Goal: Information Seeking & Learning: Find specific fact

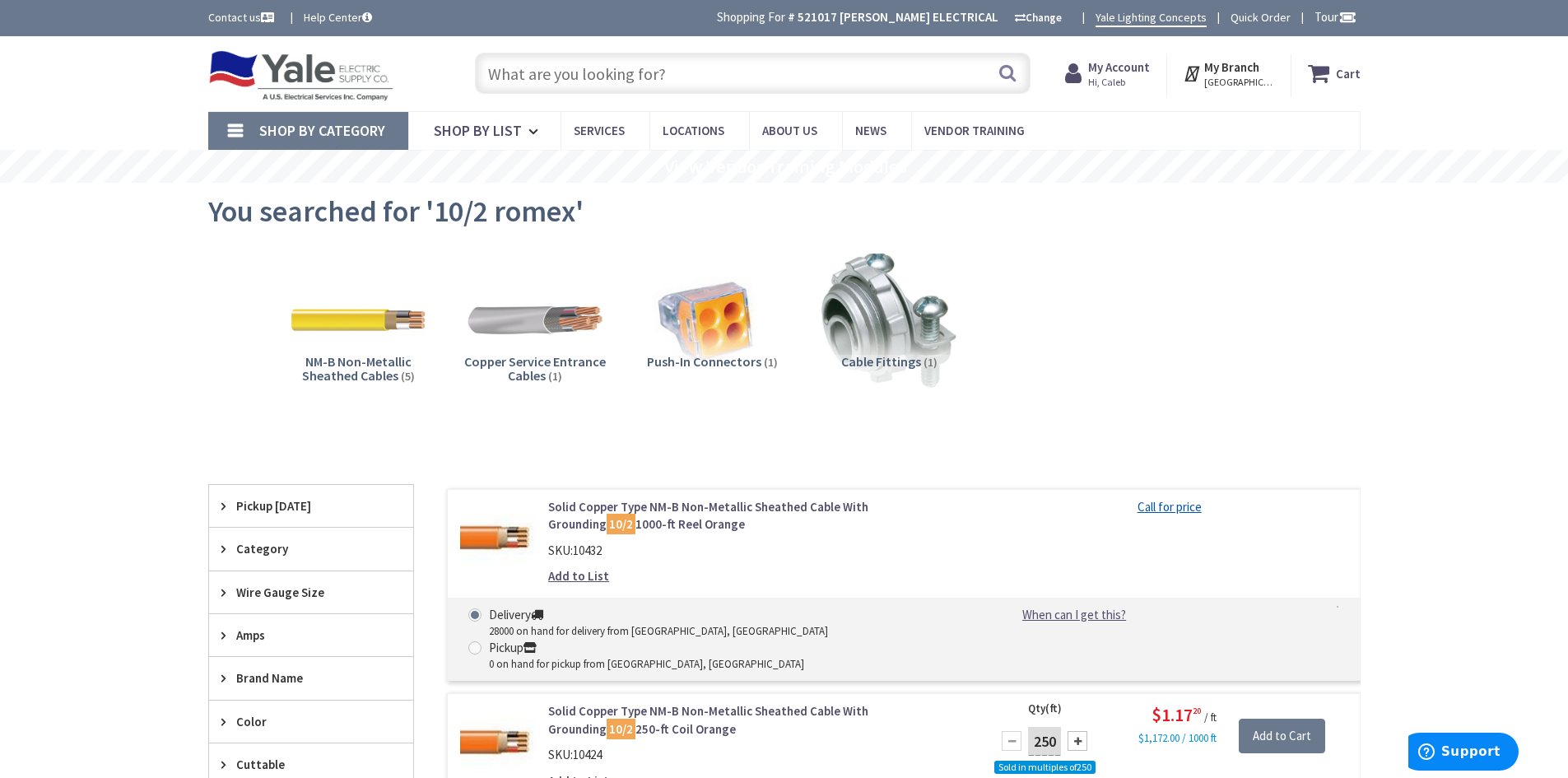
click at [686, 78] on input "text" at bounding box center [752, 73] width 556 height 41
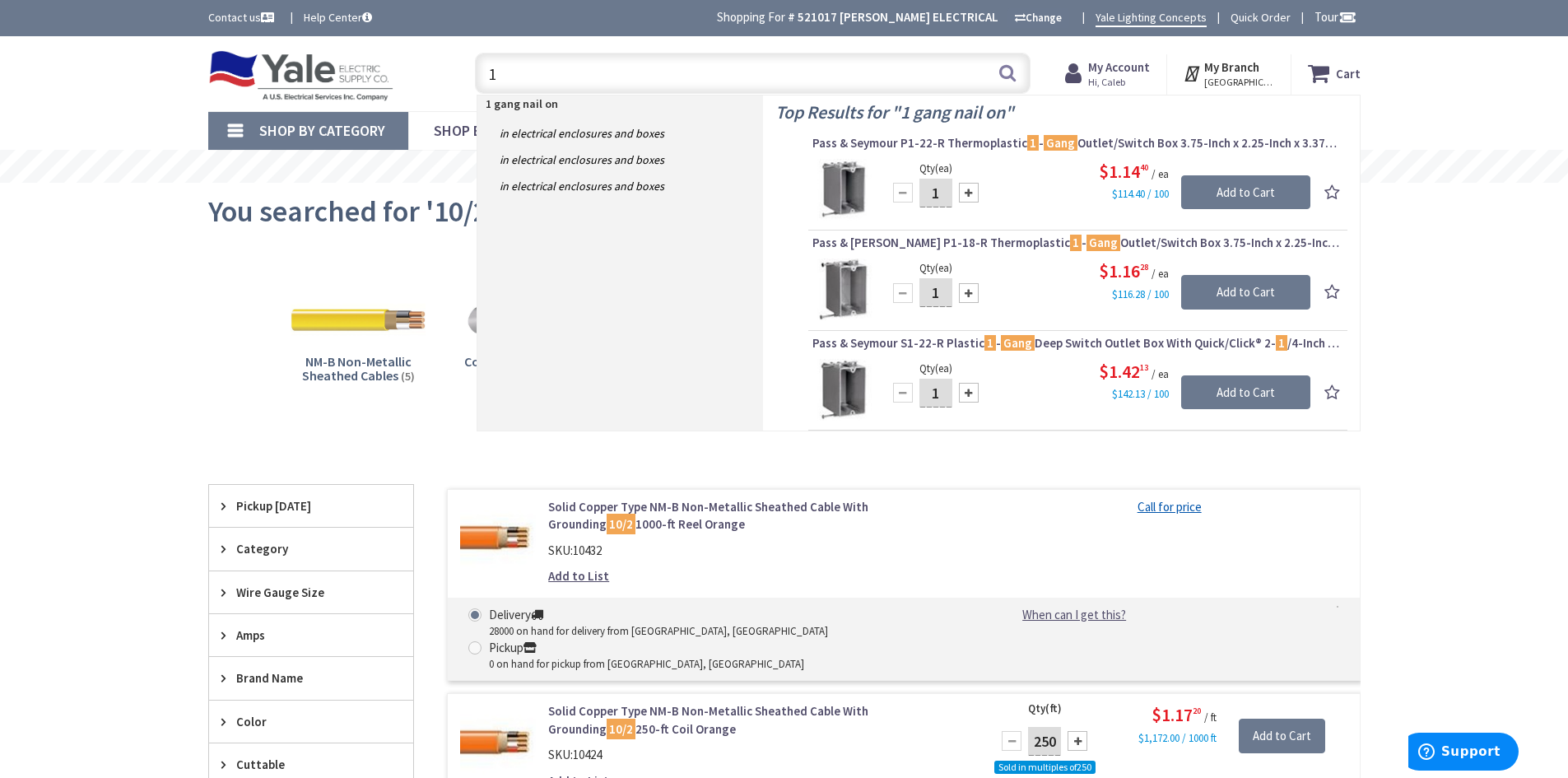
type input "1"
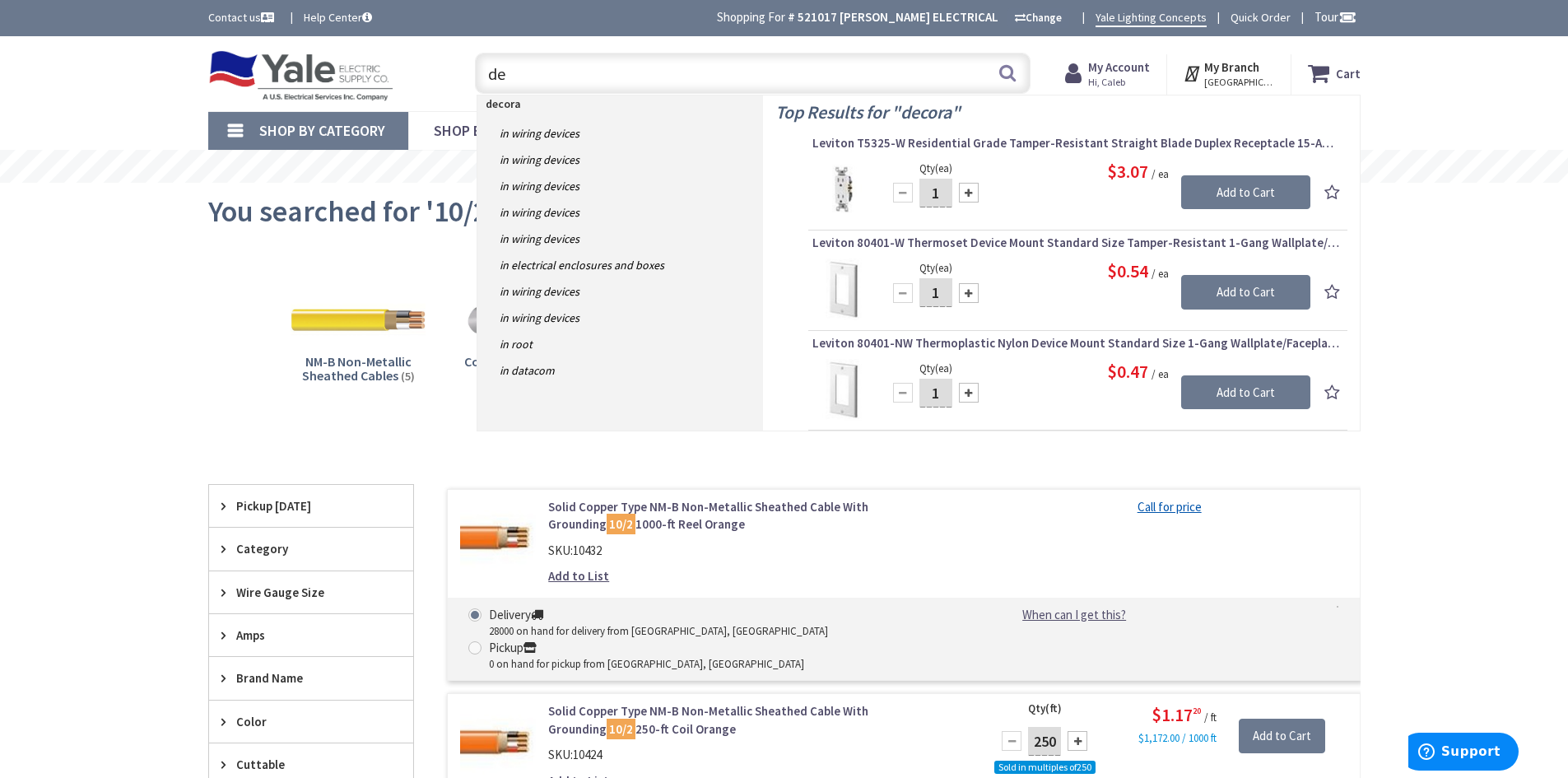
type input "d"
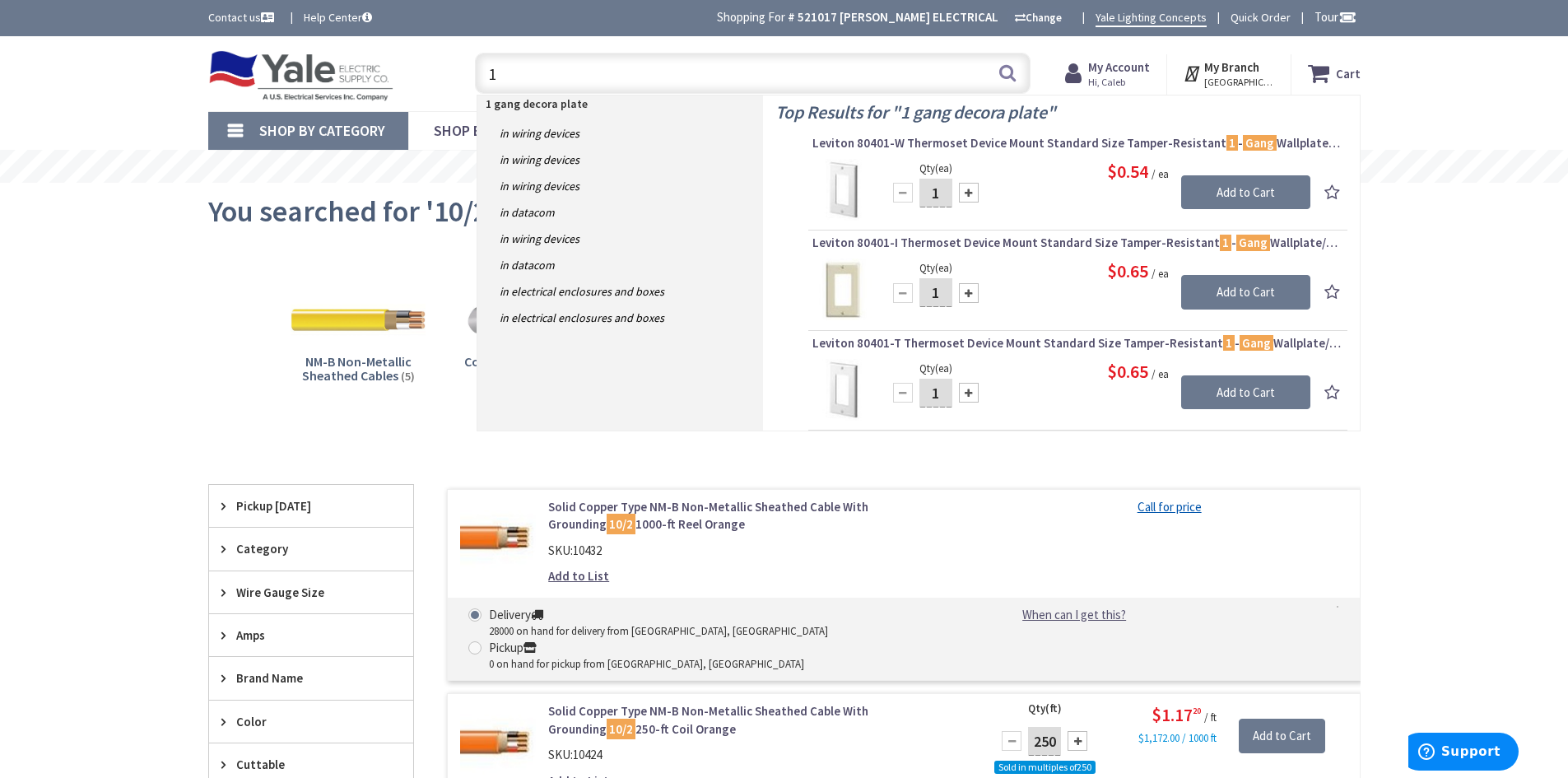
type input "1"
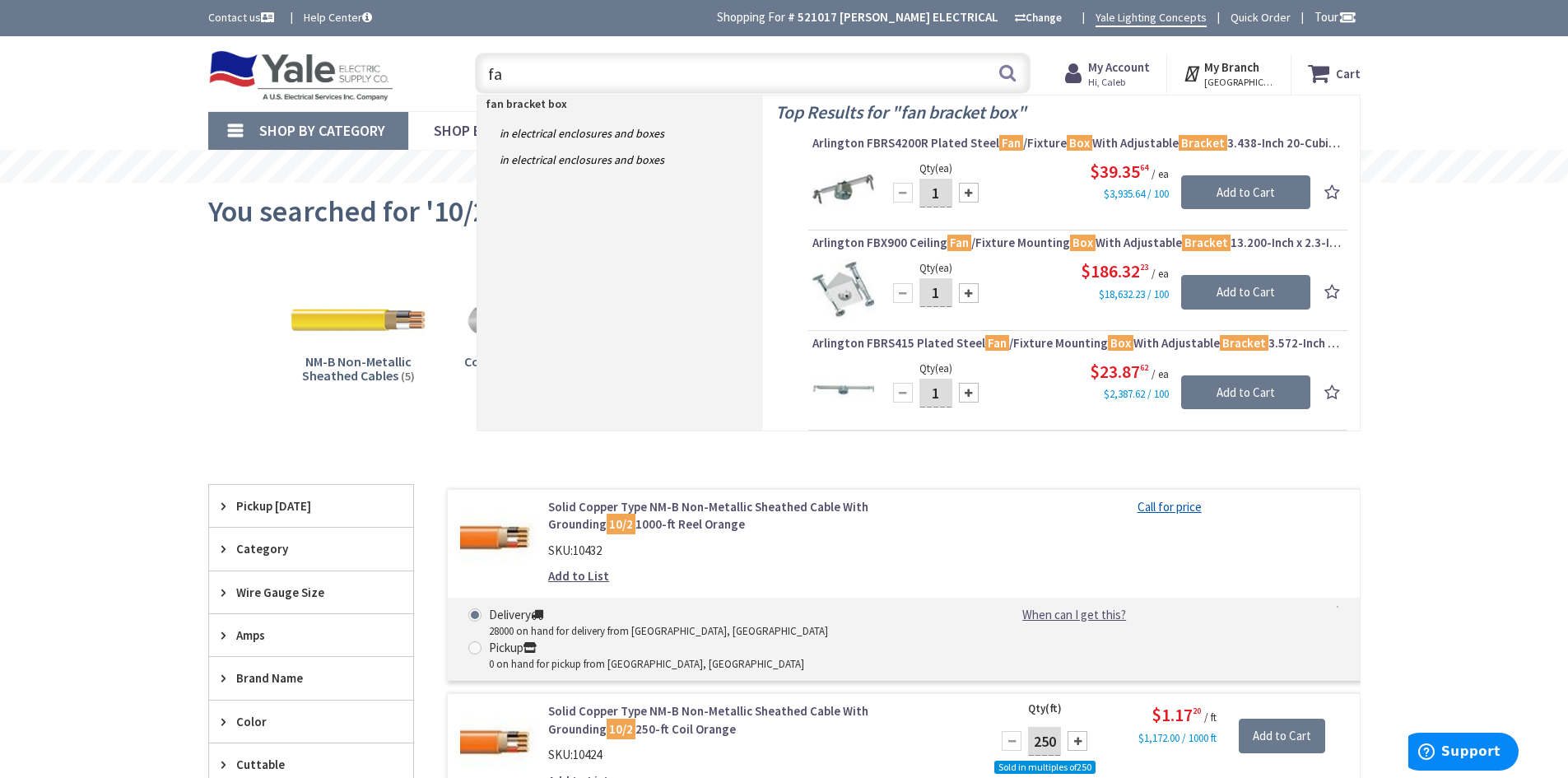
type input "f"
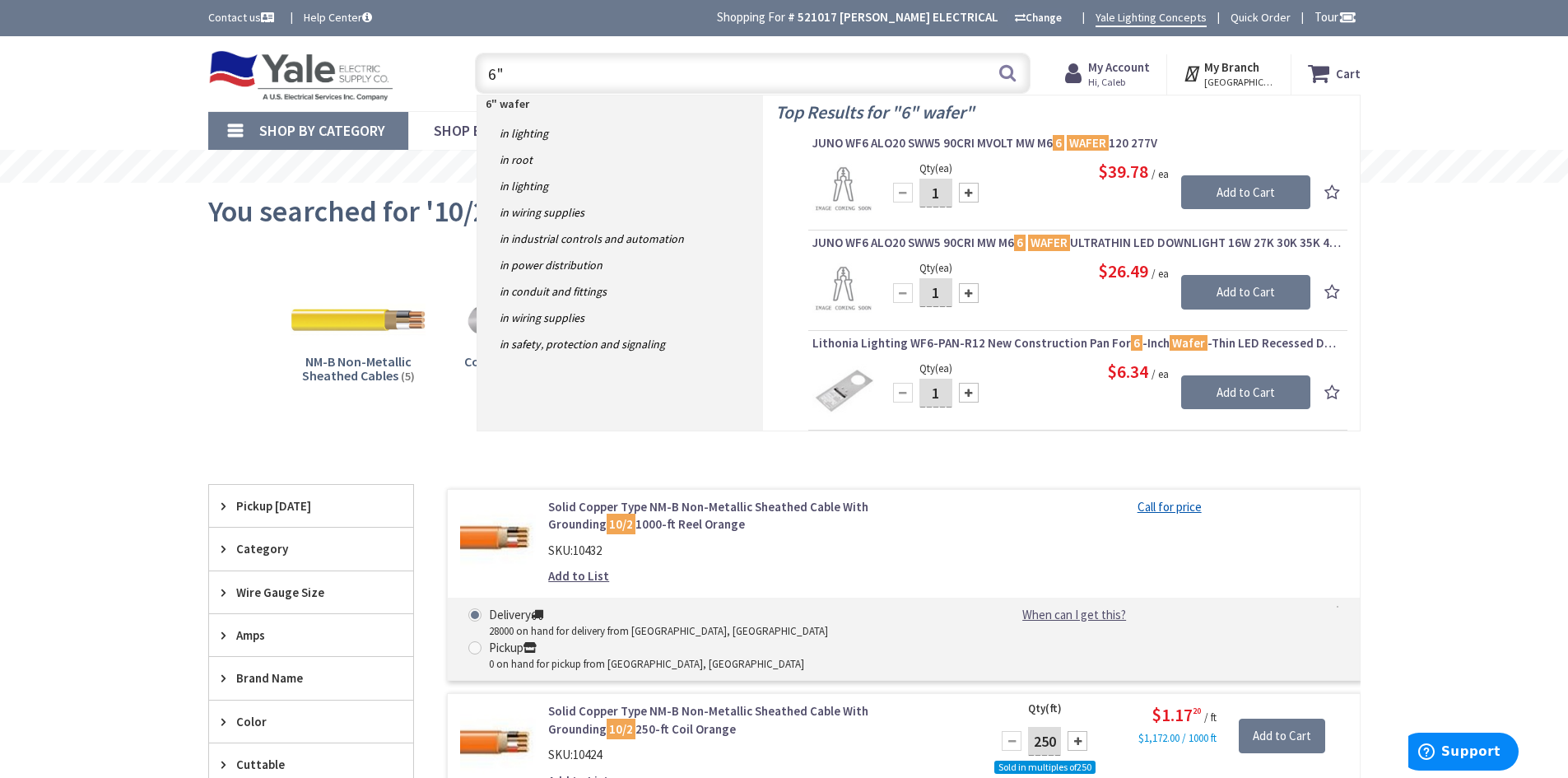
type input "6"
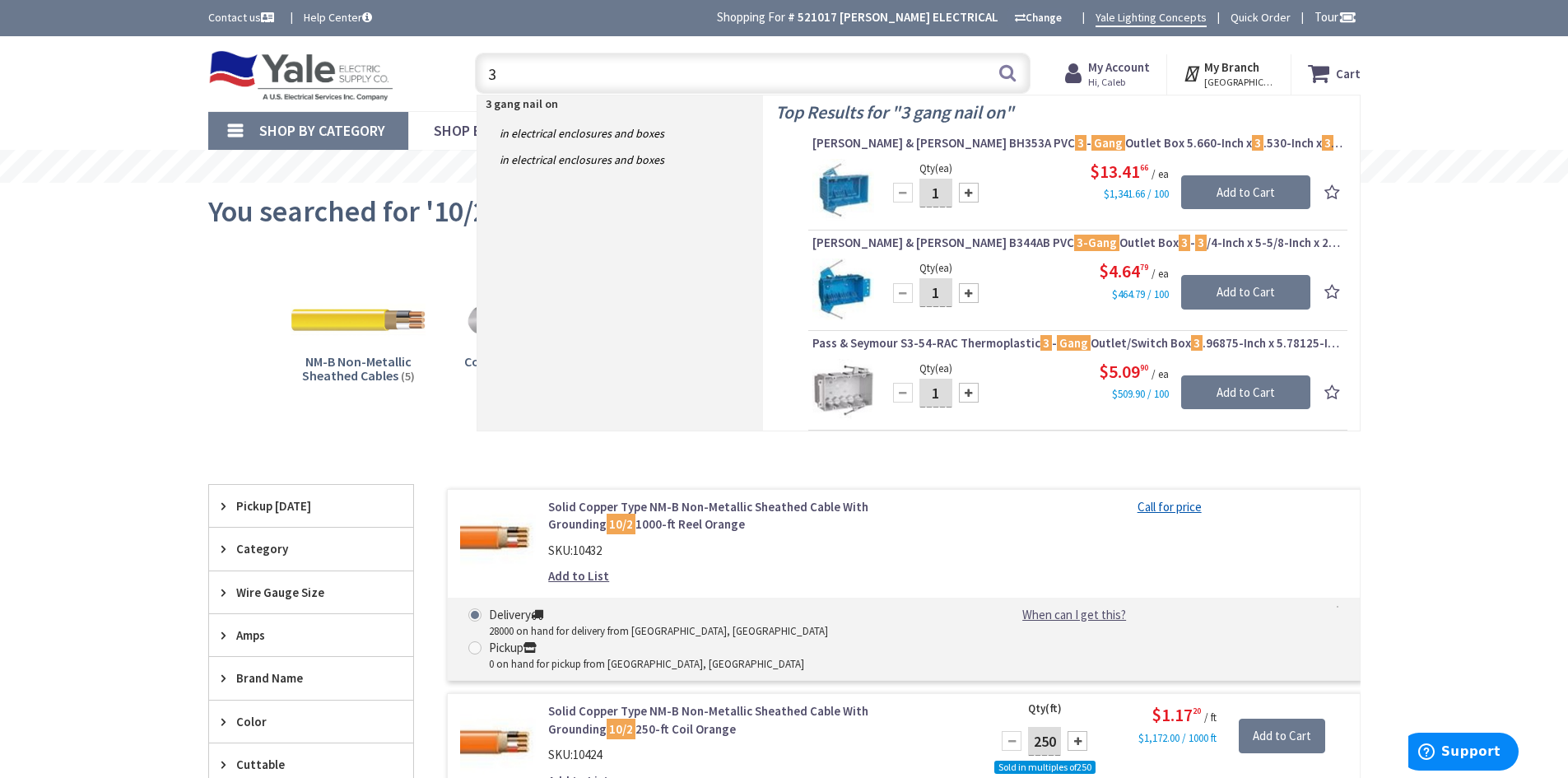
type input "3"
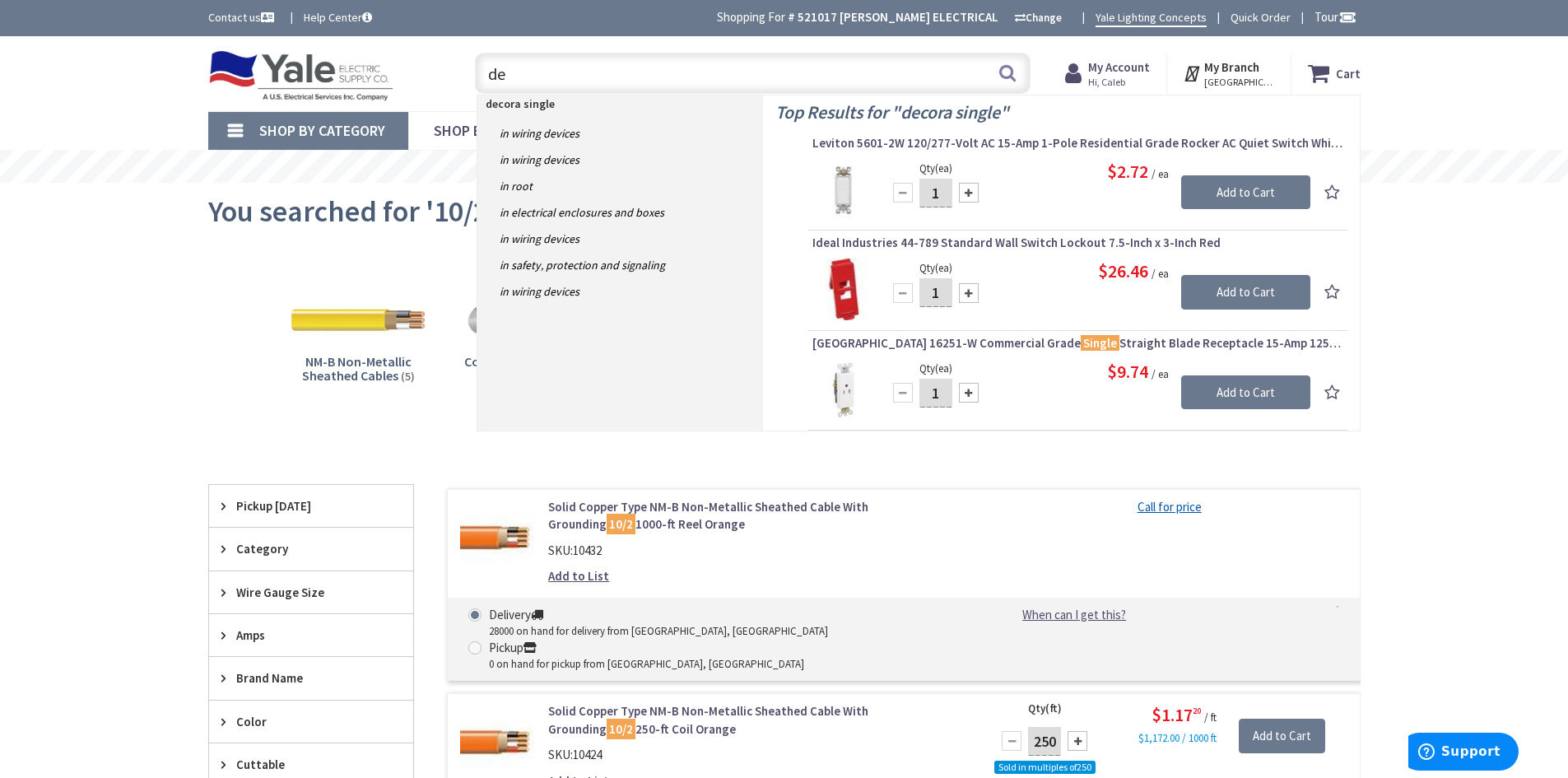
type input "d"
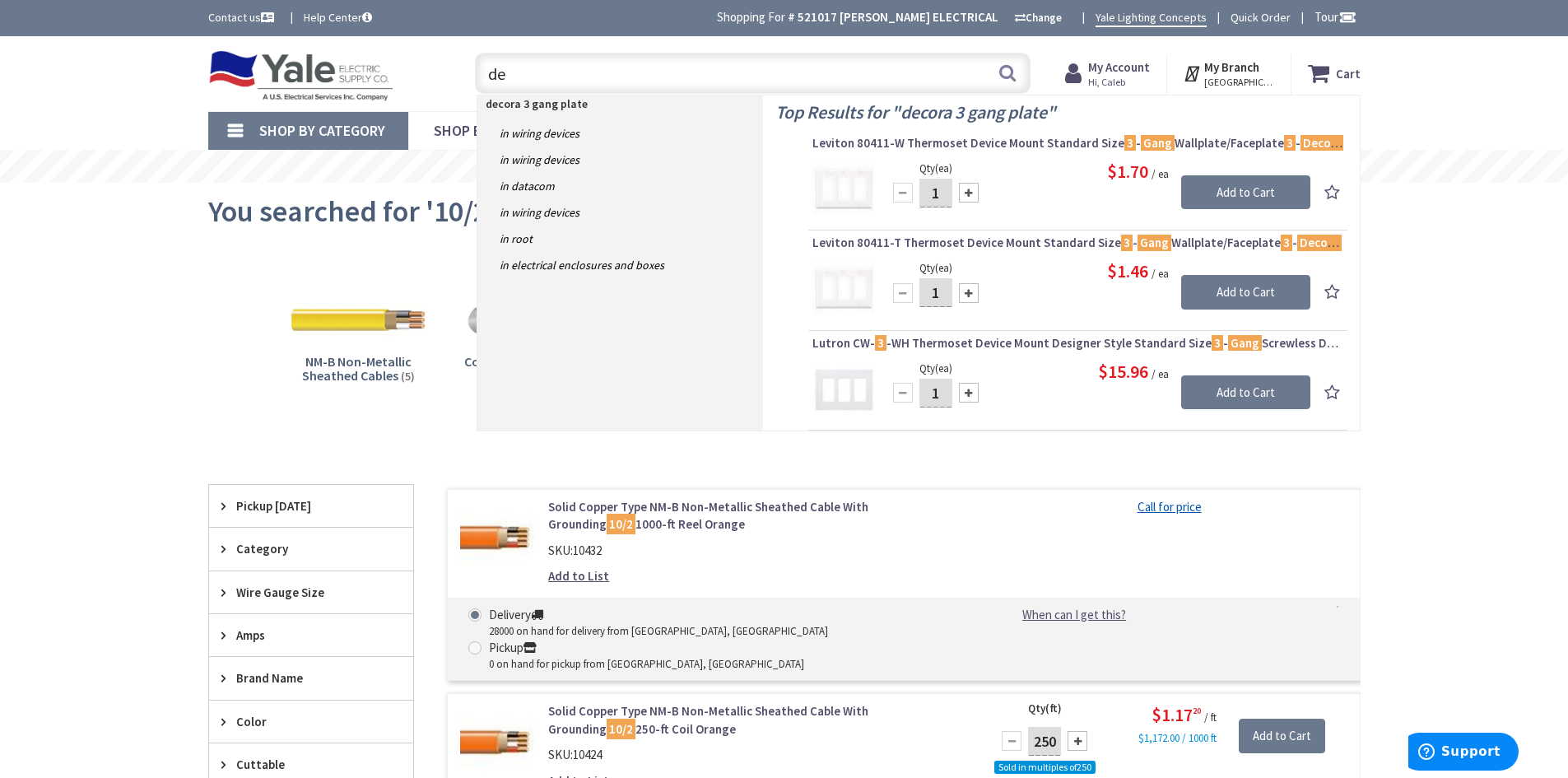
type input "d"
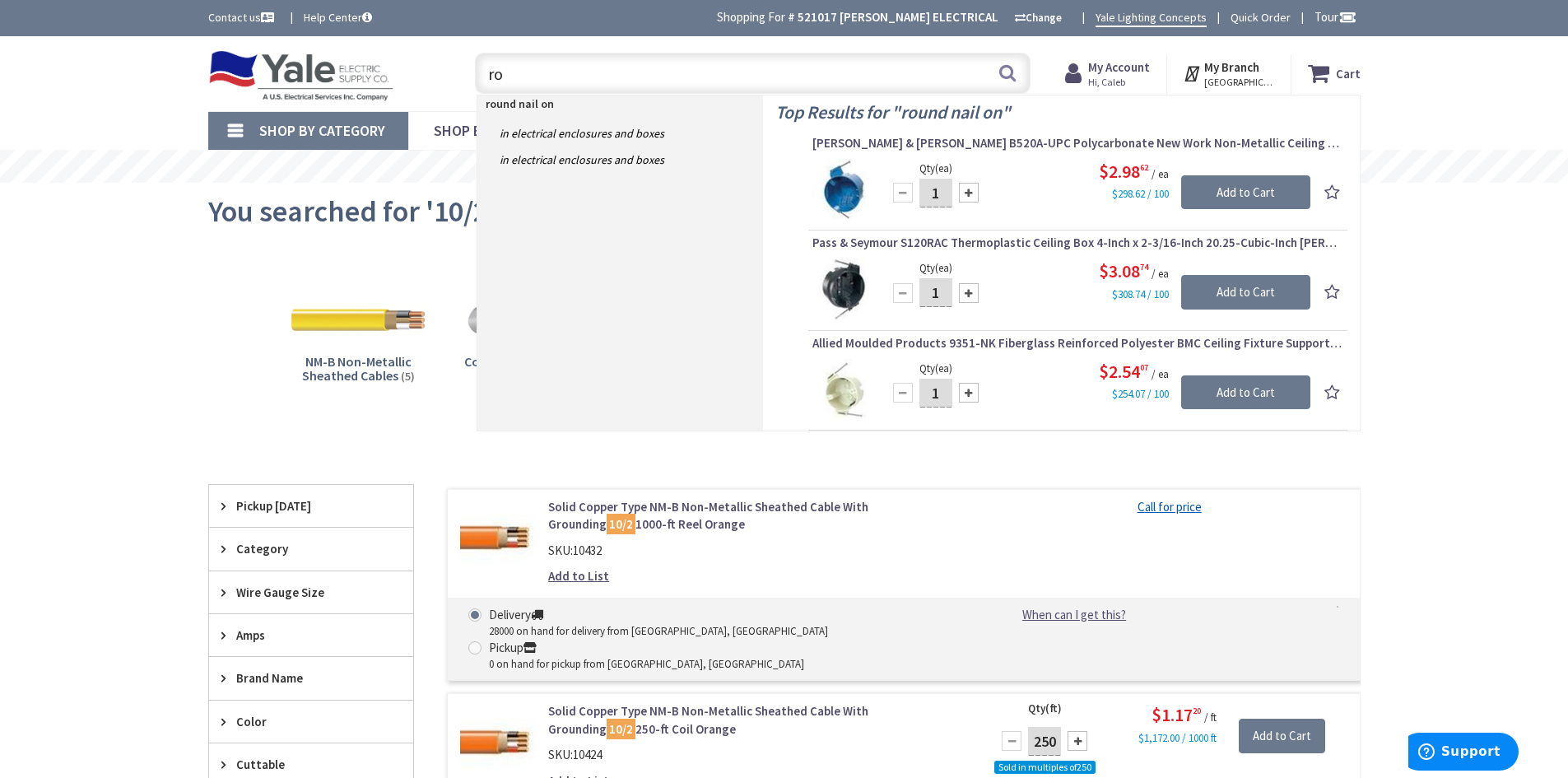
type input "r"
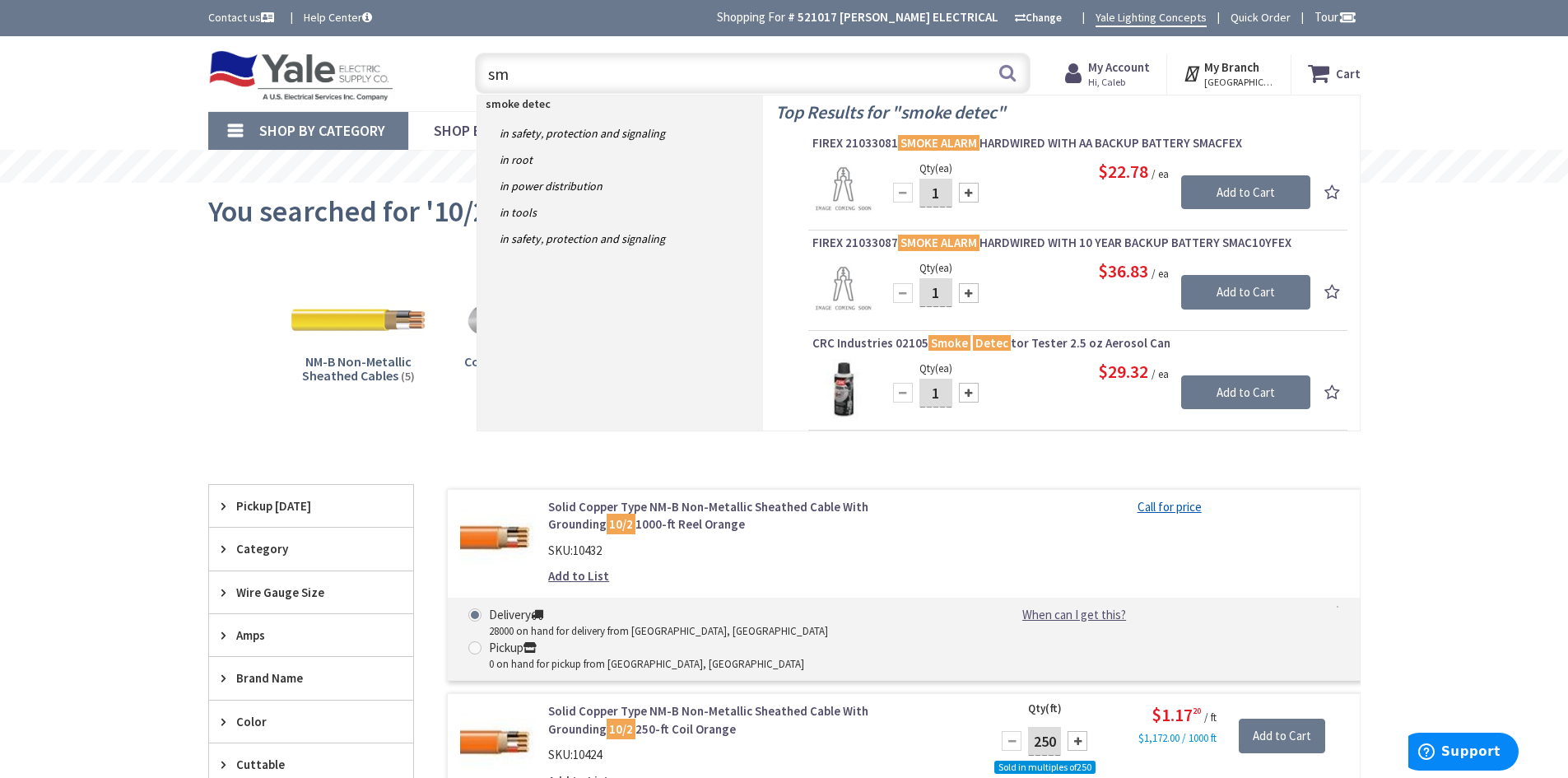
type input "s"
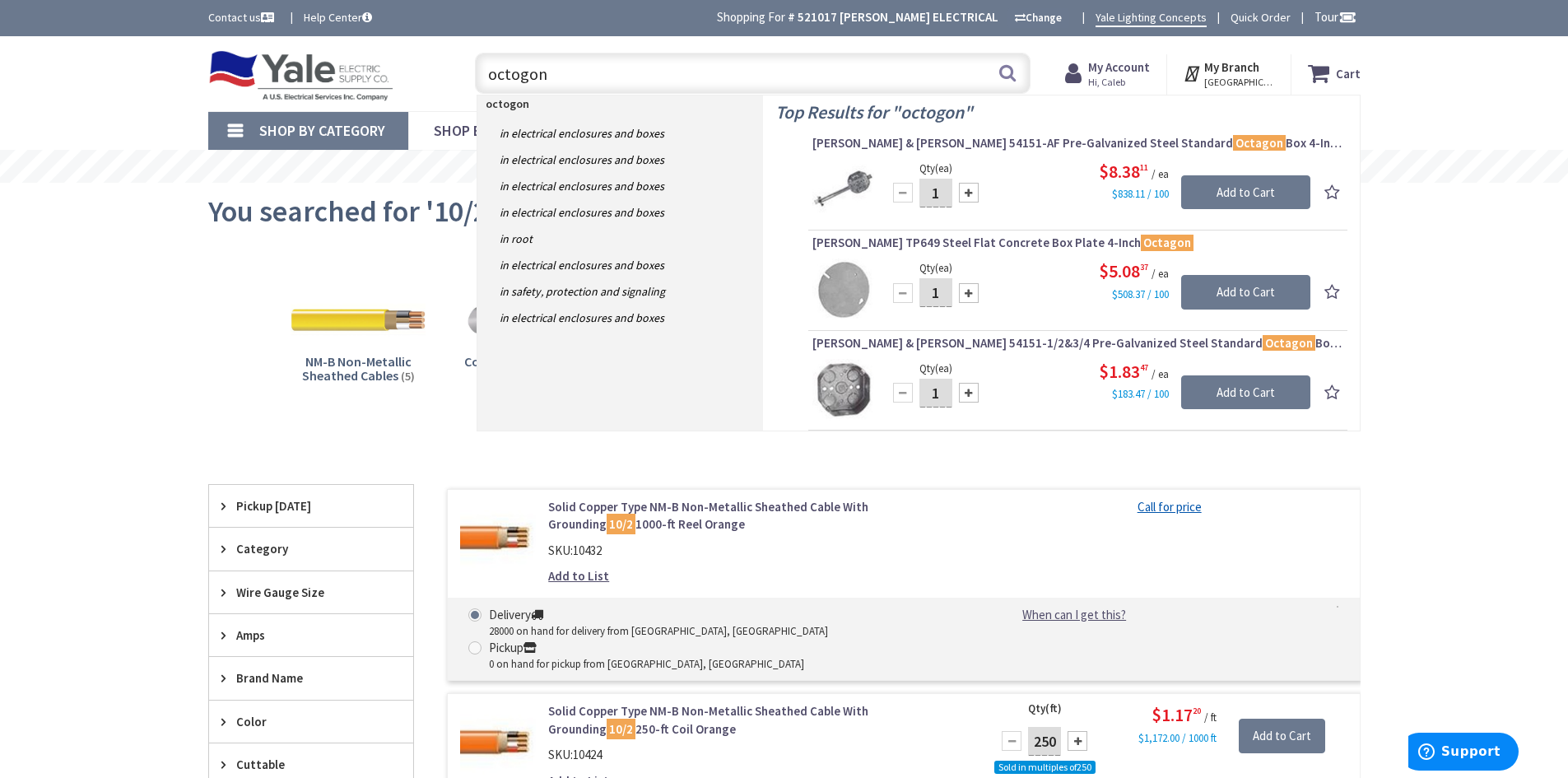
drag, startPoint x: 605, startPoint y: 81, endPoint x: 433, endPoint y: 70, distance: 172.4
click at [433, 70] on div "Toggle Nav octogon octogon Search Cart My Cart Close You have no items in your …" at bounding box center [784, 73] width 1177 height 55
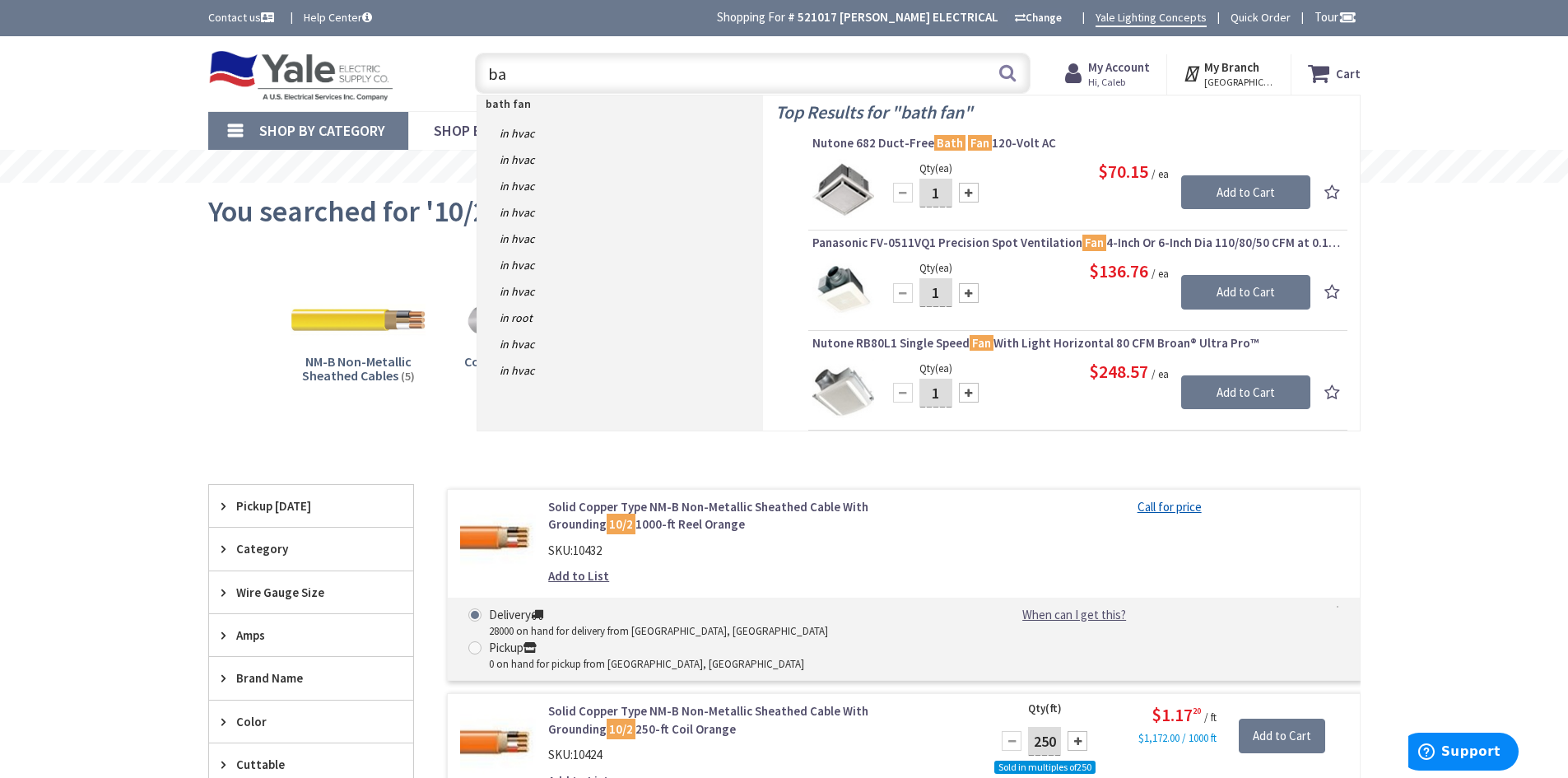
type input "b"
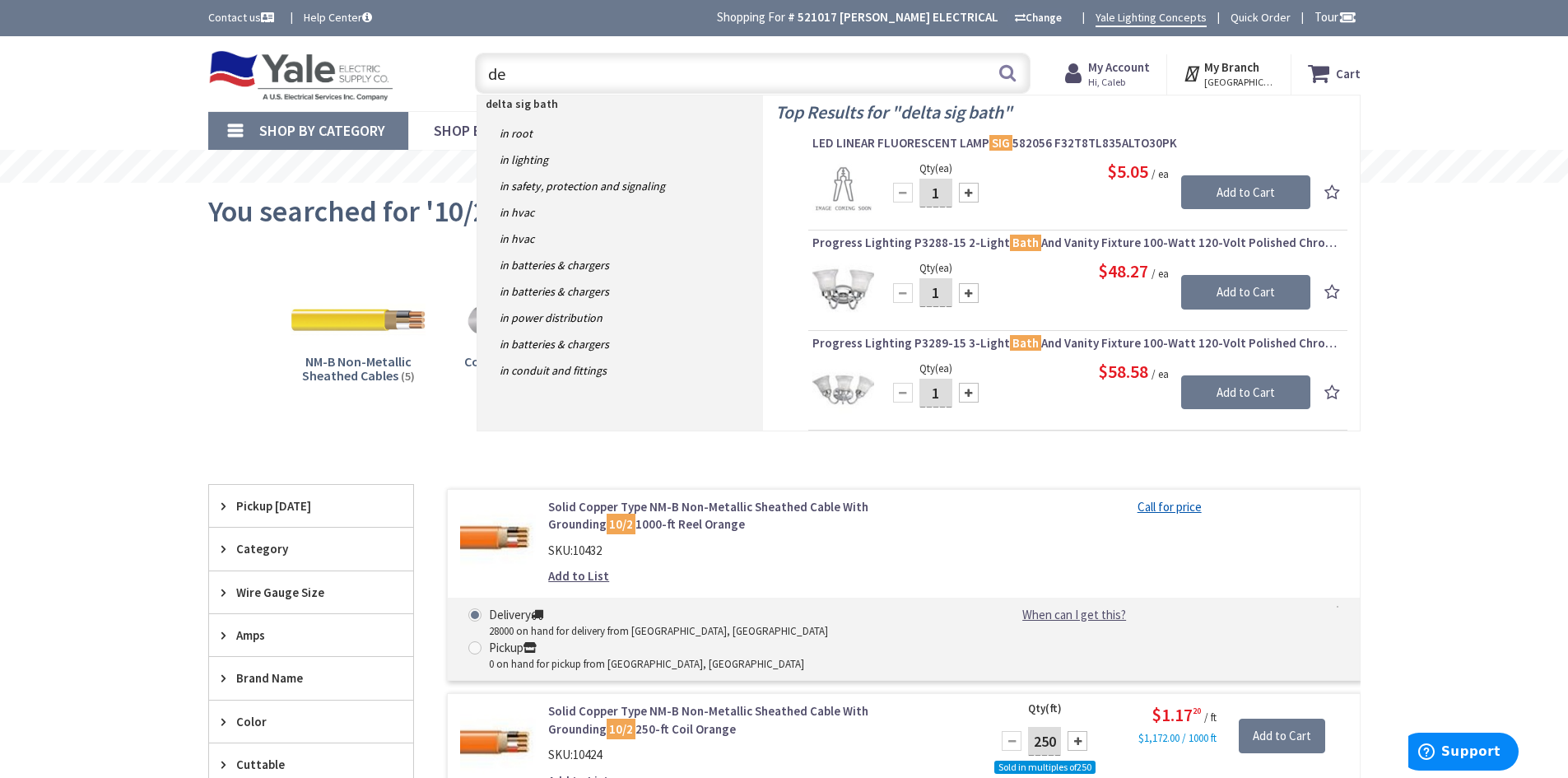
type input "d"
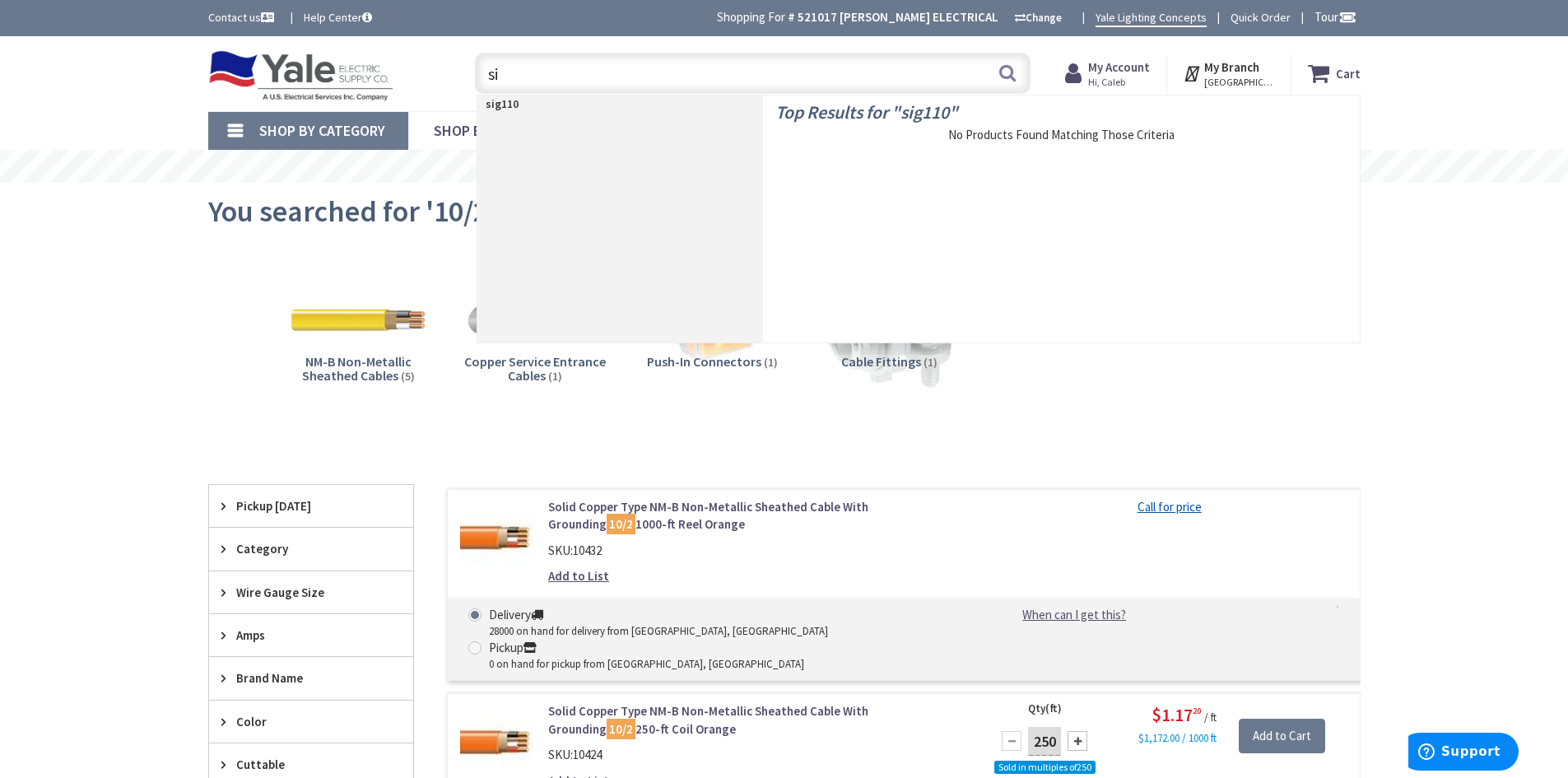
type input "s"
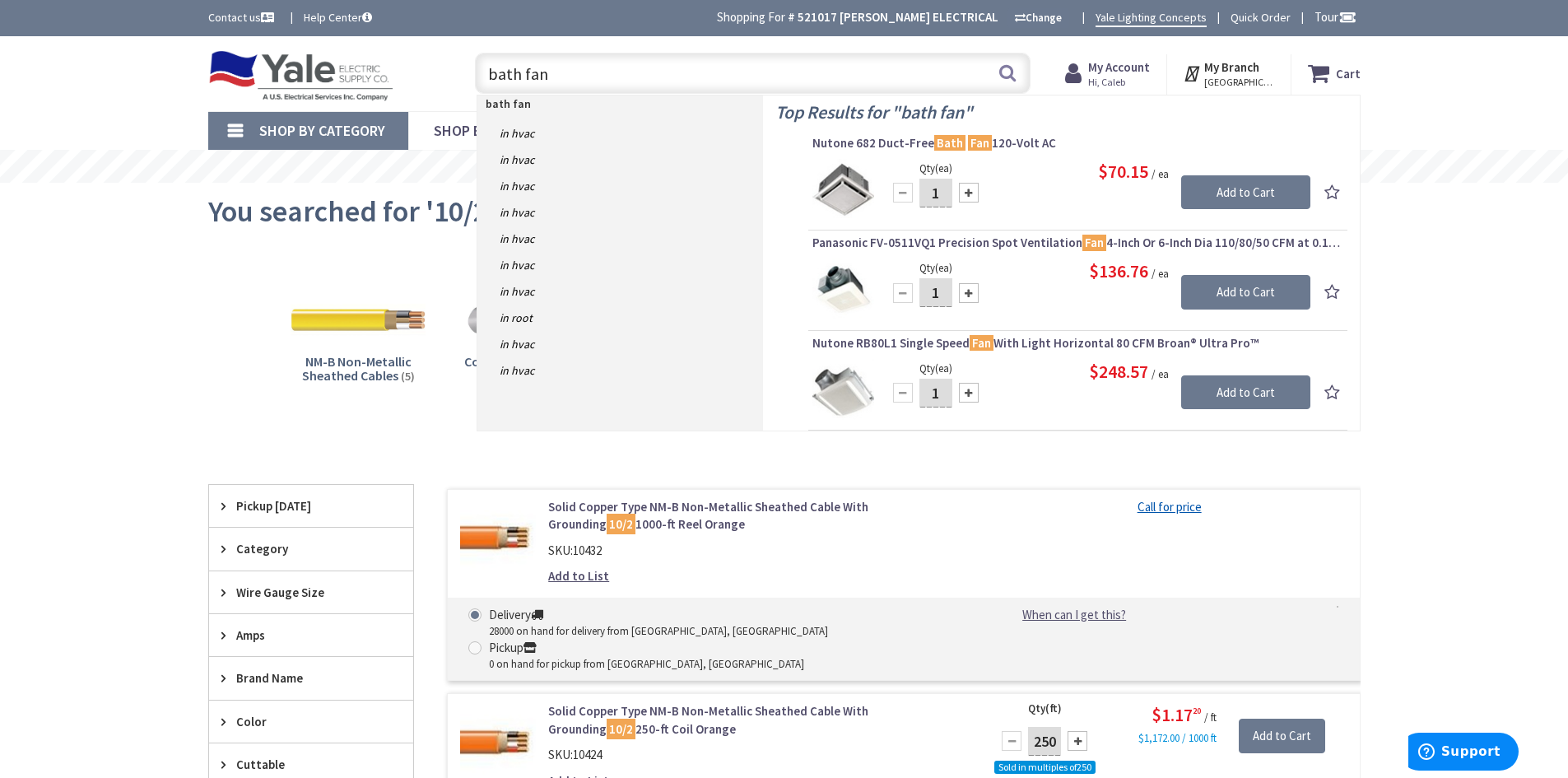
drag, startPoint x: 560, startPoint y: 78, endPoint x: 467, endPoint y: 70, distance: 93.3
click at [467, 70] on div "bath fan bath fan Search" at bounding box center [749, 72] width 564 height 53
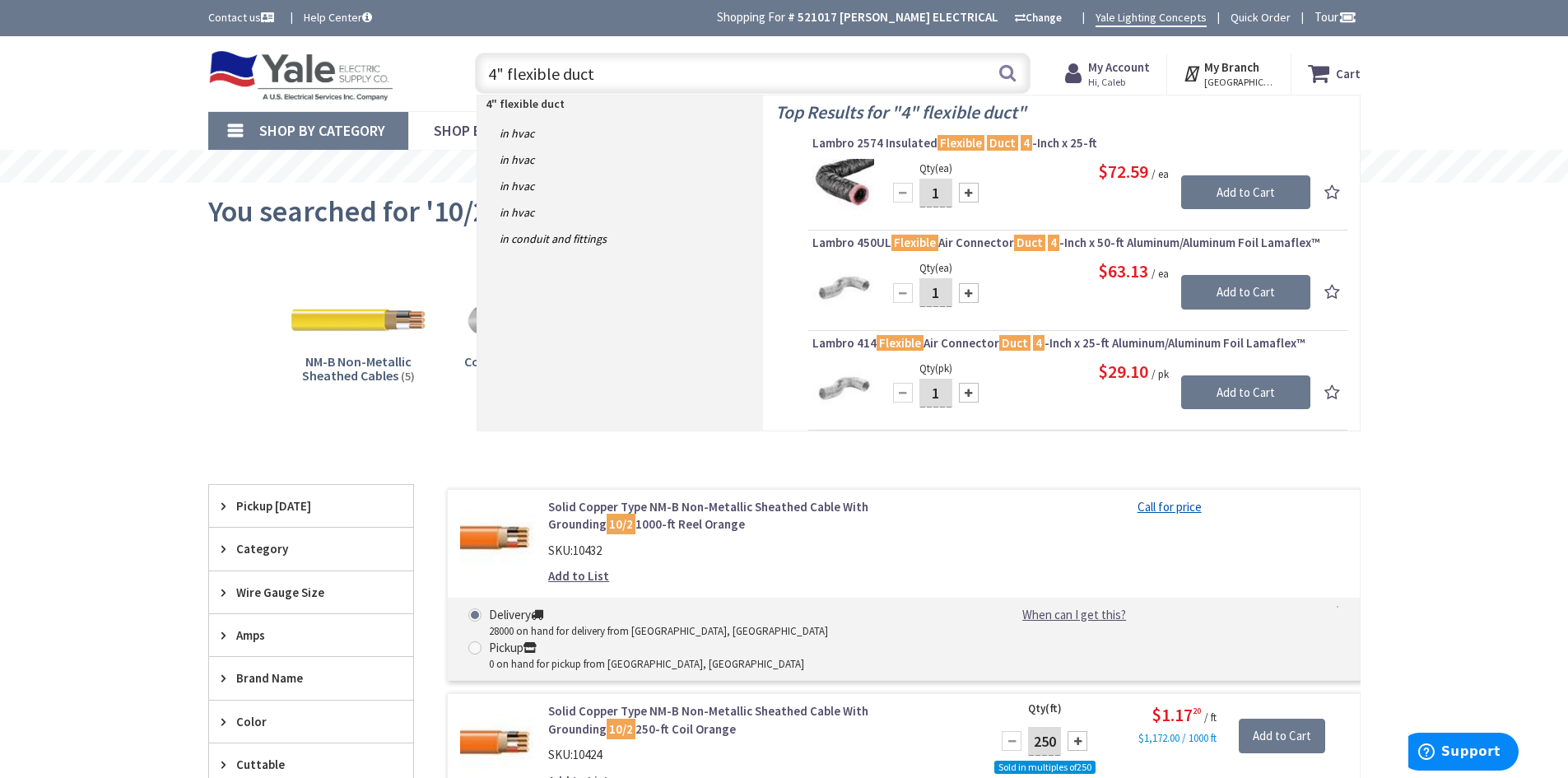
drag, startPoint x: 629, startPoint y: 80, endPoint x: 479, endPoint y: 76, distance: 150.1
click at [480, 76] on input "4" flexible duct" at bounding box center [752, 73] width 556 height 41
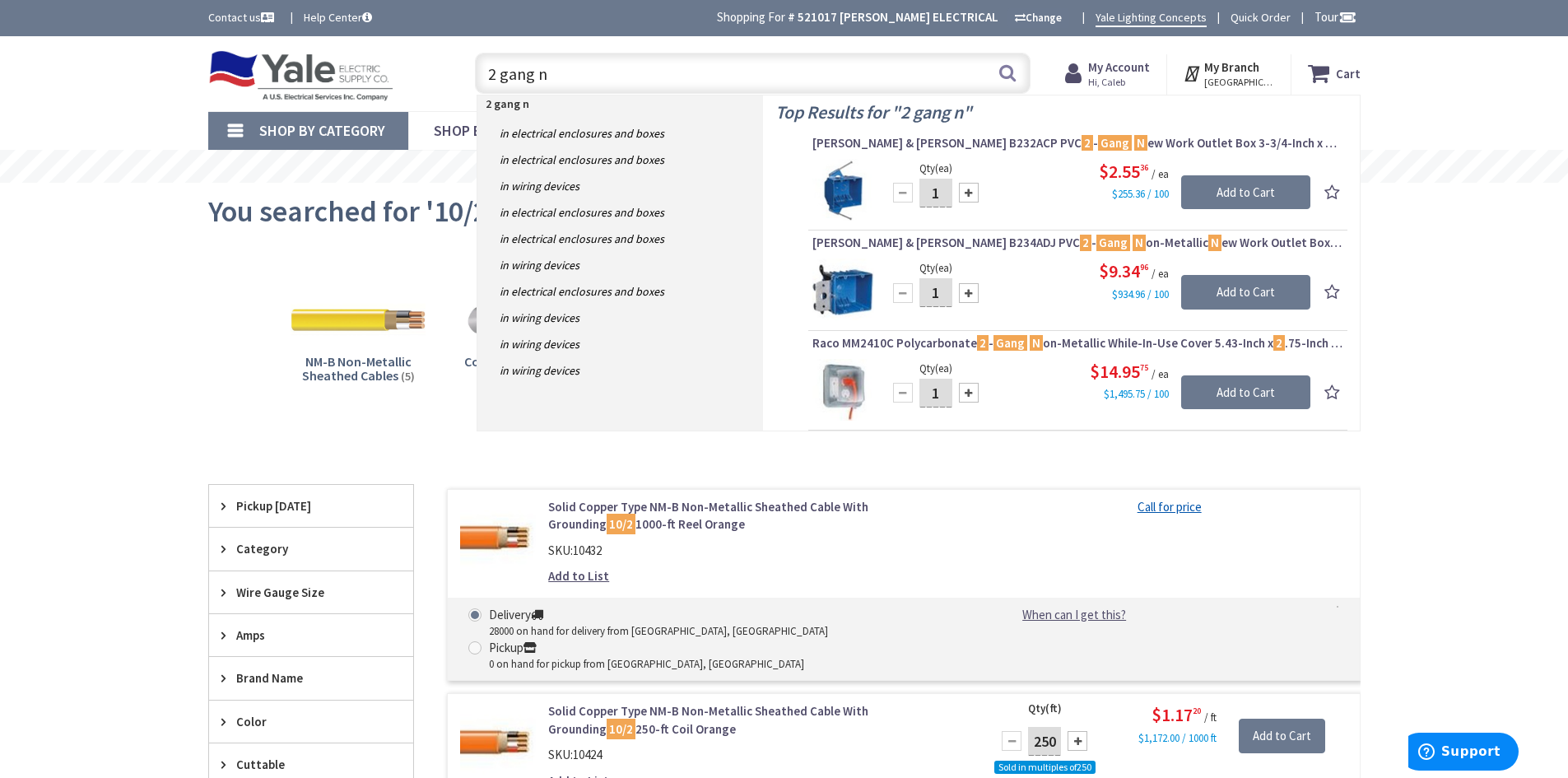
drag, startPoint x: 549, startPoint y: 79, endPoint x: 447, endPoint y: 73, distance: 102.2
click at [448, 73] on div "Toggle Nav 2 gang n 2 gang n Search Cart My Cart Close You have no items in you…" at bounding box center [784, 73] width 1177 height 55
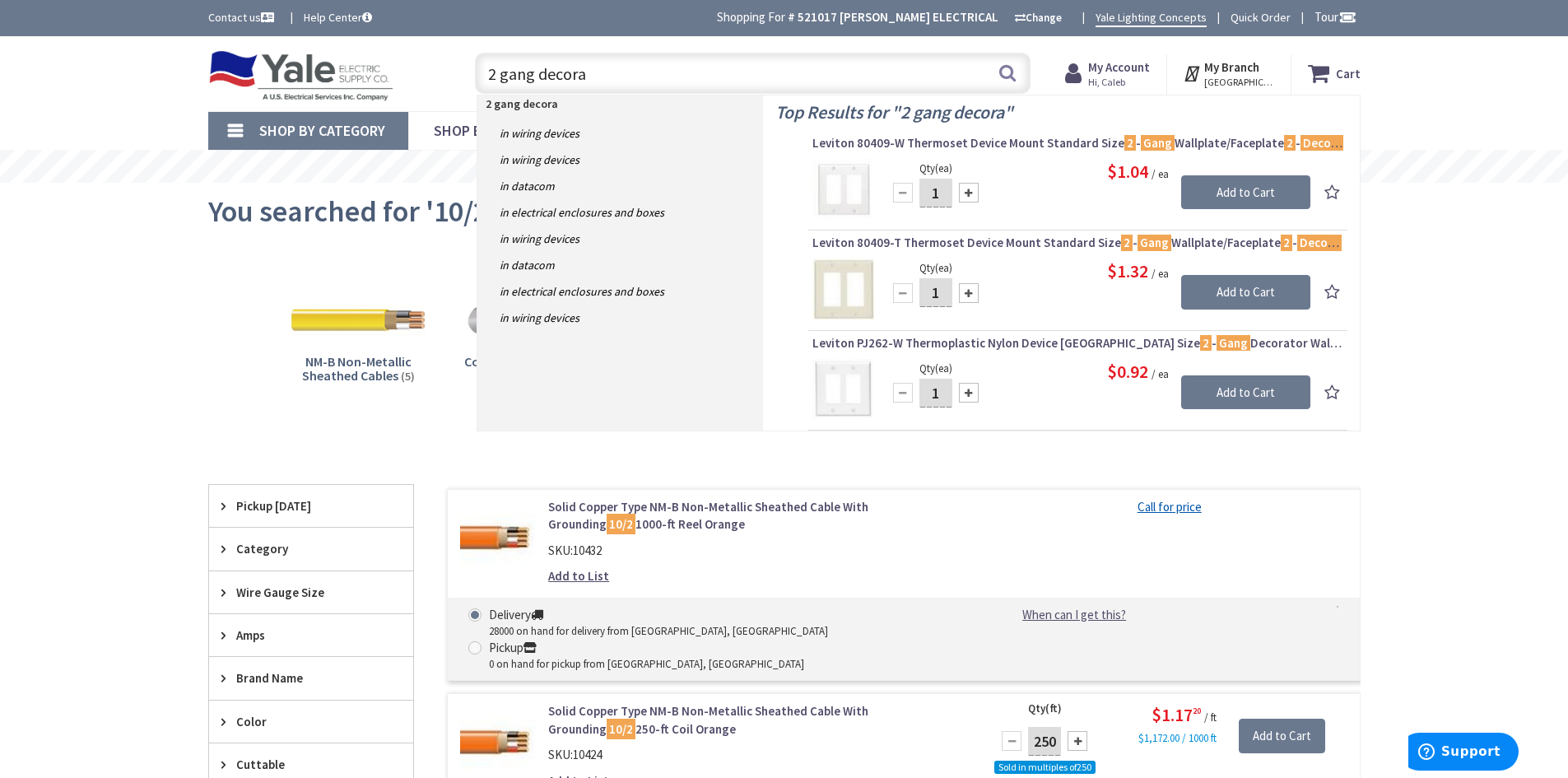
click at [424, 74] on div "Toggle Nav 2 gang decora 2 gang decora Search Cart My Cart Close You have no it…" at bounding box center [784, 73] width 1177 height 55
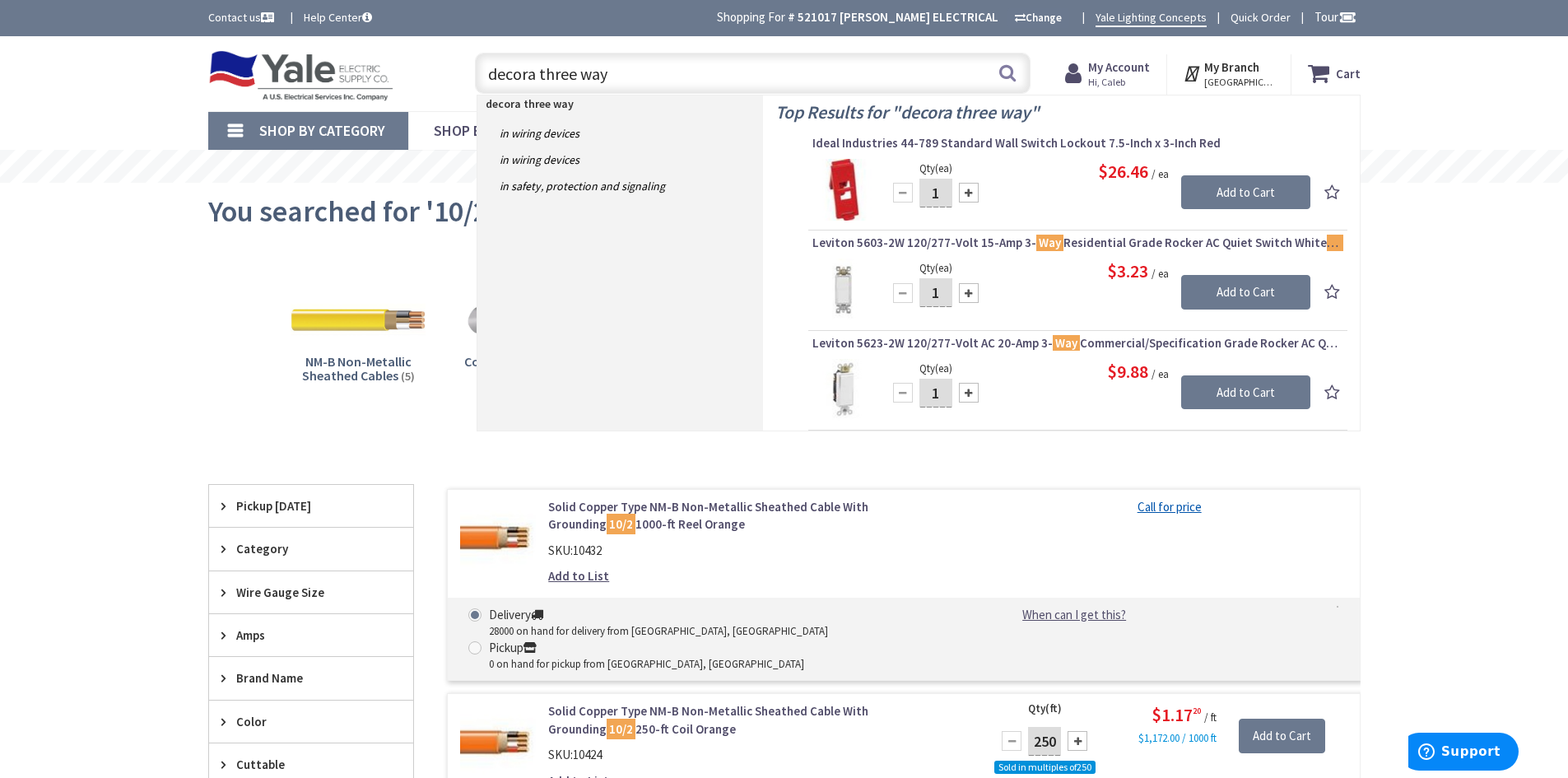
drag, startPoint x: 643, startPoint y: 69, endPoint x: 425, endPoint y: 59, distance: 218.2
click at [425, 60] on div "Toggle Nav decora three way decora three way Search Cart My Cart Close You have…" at bounding box center [784, 73] width 1177 height 55
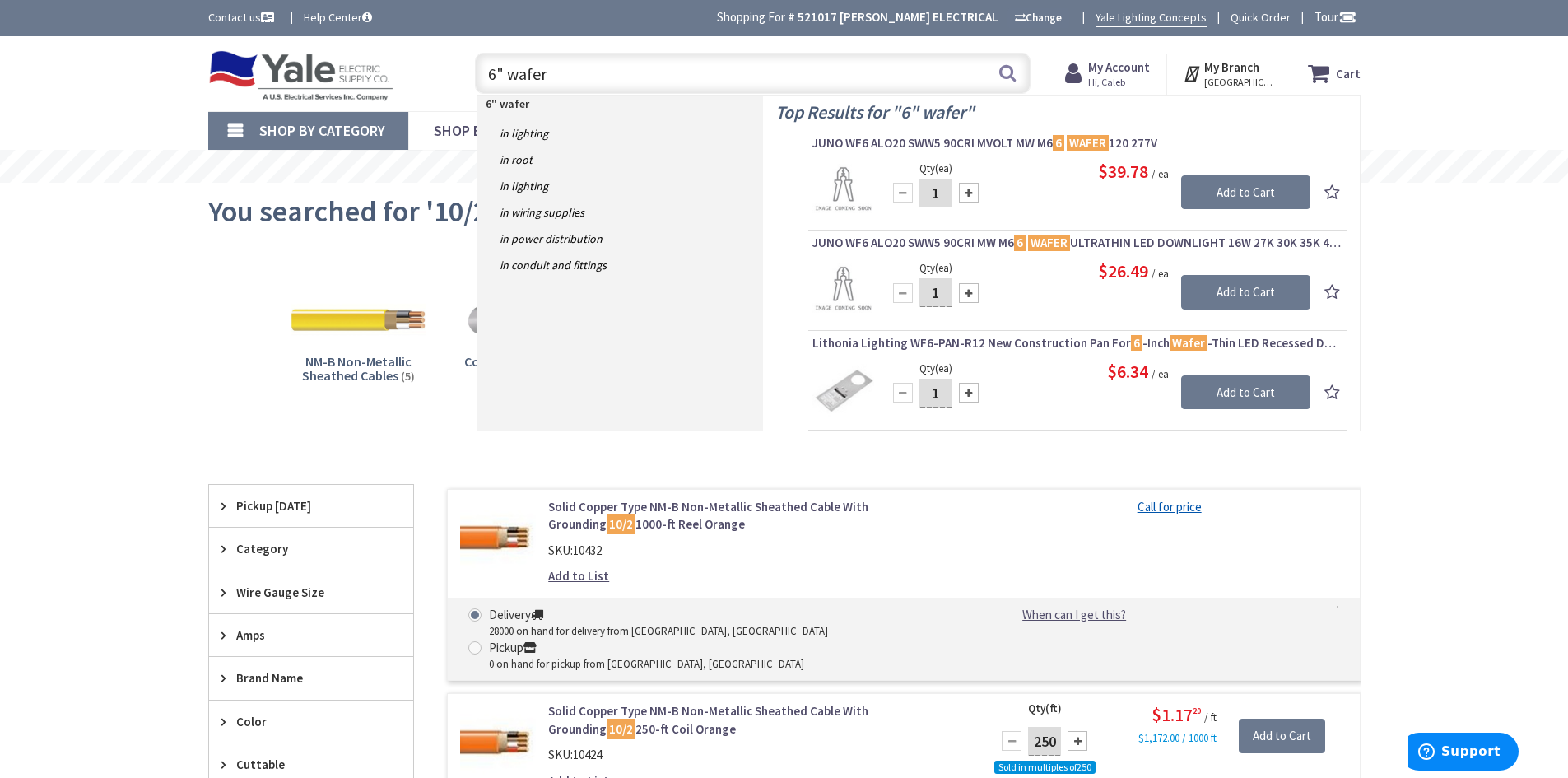
type input "6" wafer"
